Goal: Find specific page/section: Find specific page/section

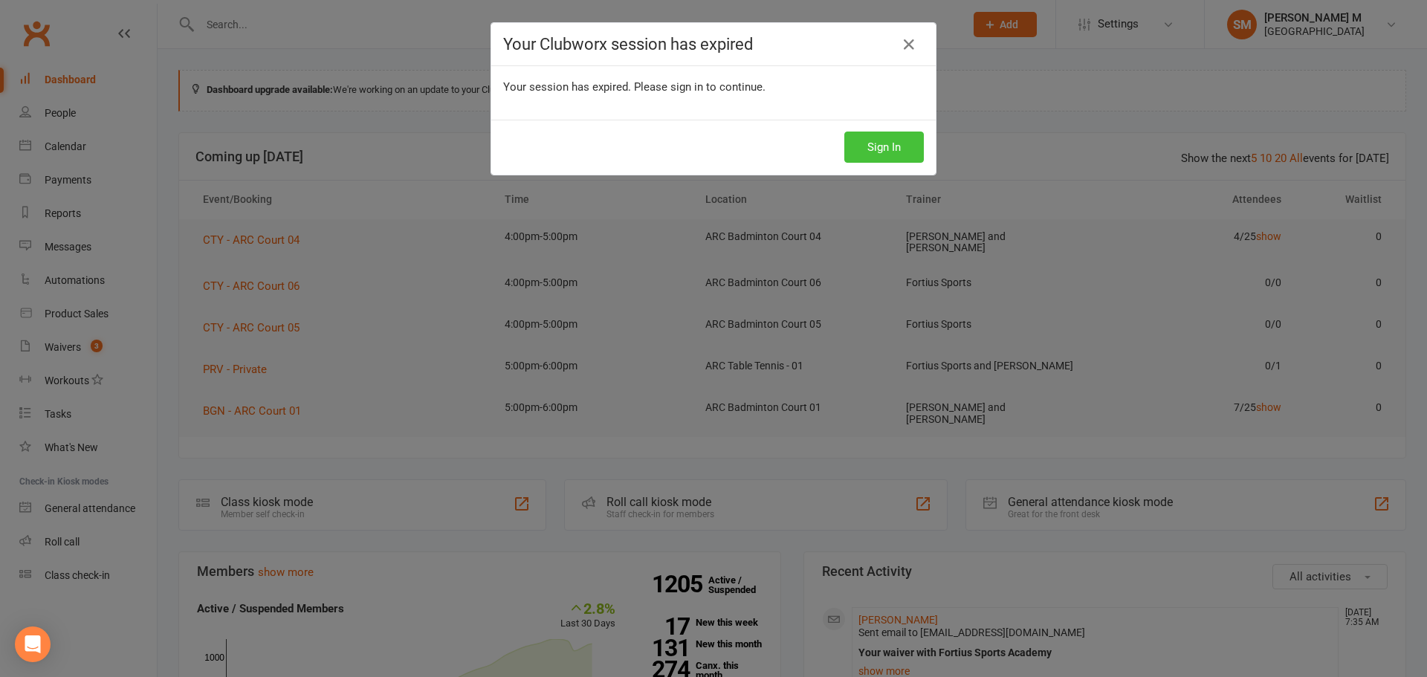
click at [900, 140] on button "Sign In" at bounding box center [884, 147] width 80 height 31
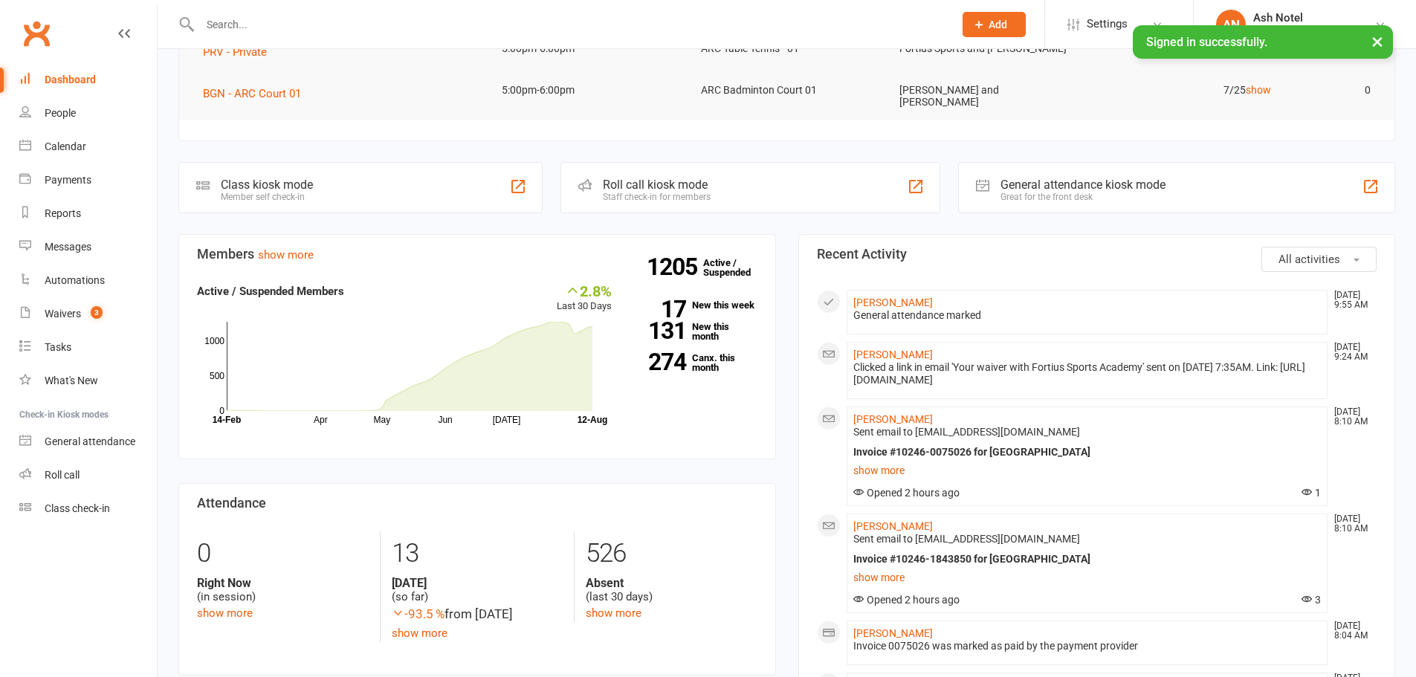
scroll to position [372, 0]
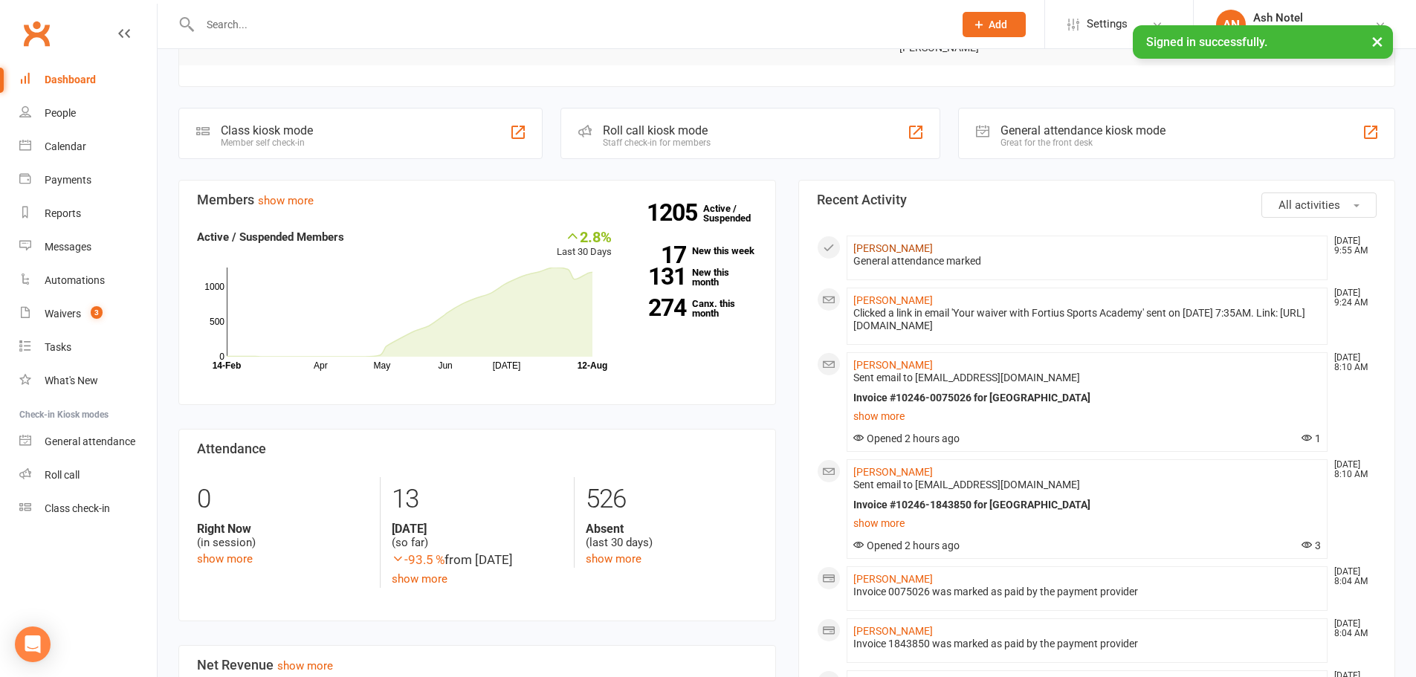
click at [900, 243] on link "[PERSON_NAME]" at bounding box center [893, 248] width 80 height 12
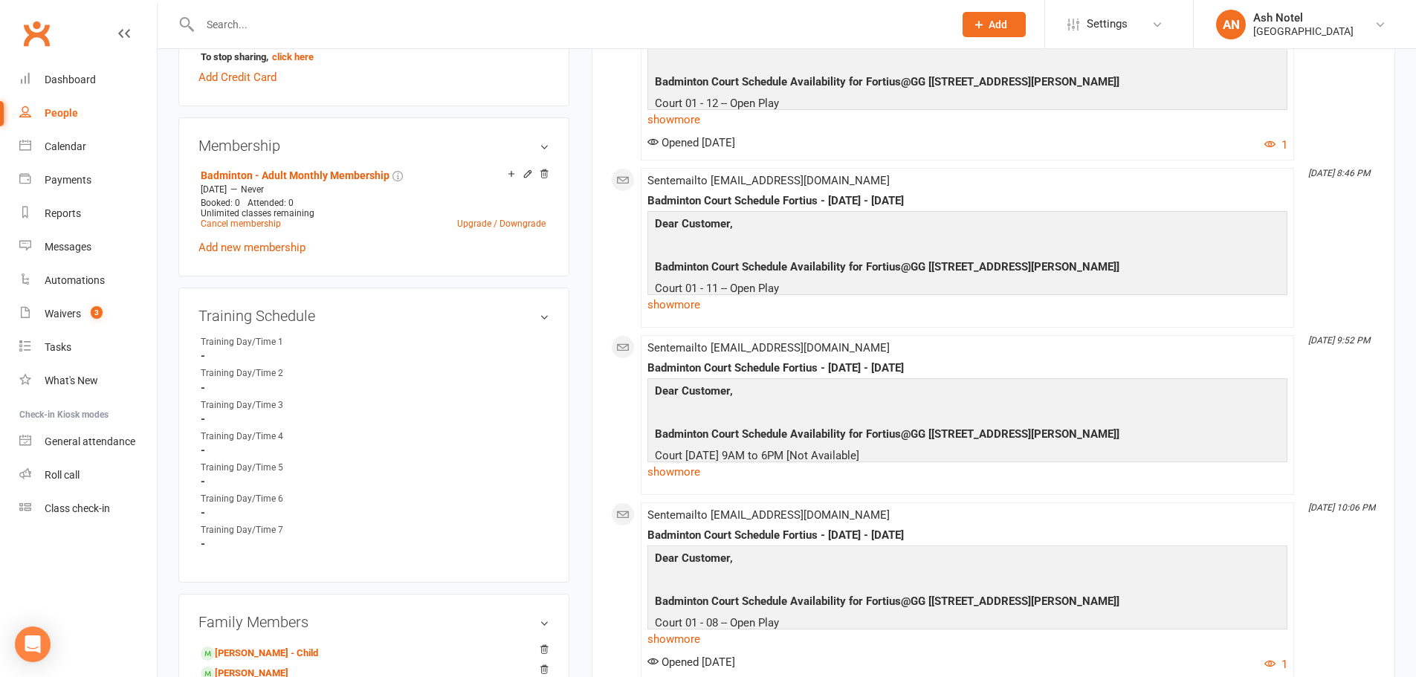
scroll to position [491, 0]
